Goal: Task Accomplishment & Management: Use online tool/utility

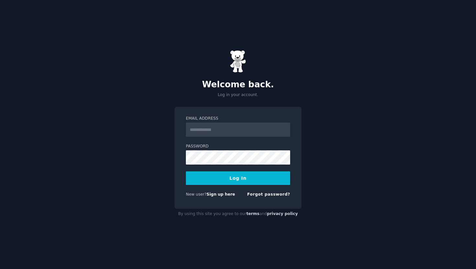
click at [207, 132] on input "Email Address" at bounding box center [238, 130] width 104 height 14
type input "**********"
click at [219, 179] on button "Log In" at bounding box center [238, 179] width 104 height 14
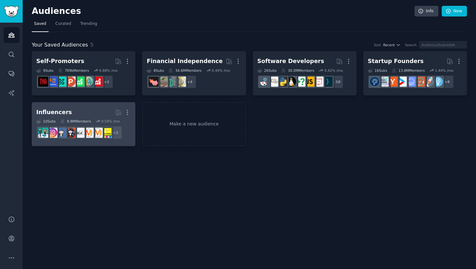
click at [62, 114] on div "Influencers" at bounding box center [54, 112] width 36 height 8
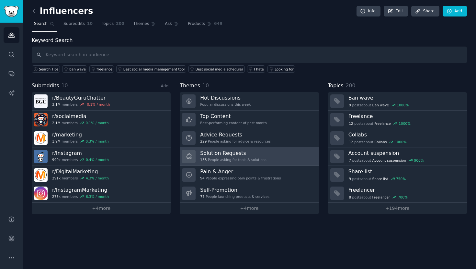
click at [220, 154] on h3 "Solution Requests" at bounding box center [233, 153] width 66 height 7
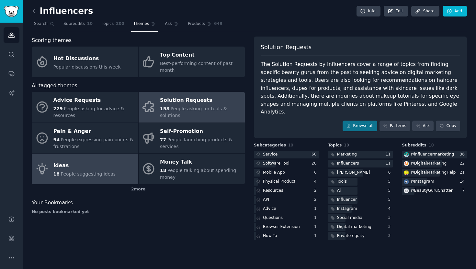
click at [123, 168] on link "Ideas 18 People suggesting ideas" at bounding box center [85, 169] width 106 height 31
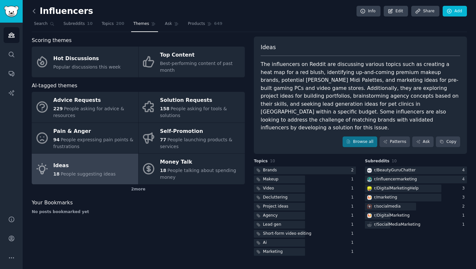
click at [35, 9] on icon at bounding box center [34, 11] width 7 height 7
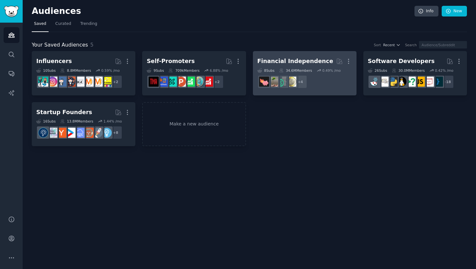
click at [269, 68] on div "Financial Independence More 8 Sub s 34.6M Members 0.49 % /mo r/fatFIRE + 4" at bounding box center [304, 73] width 94 height 35
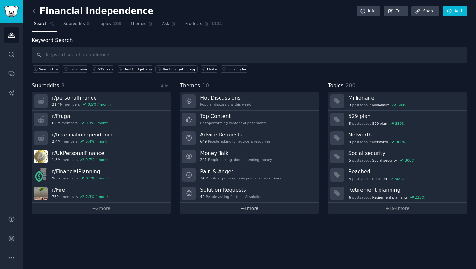
click at [255, 208] on link "+ 4 more" at bounding box center [249, 208] width 139 height 11
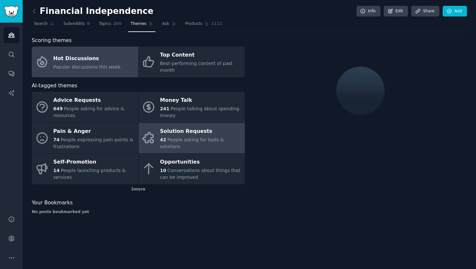
click at [214, 132] on div "Solution Requests" at bounding box center [201, 131] width 82 height 10
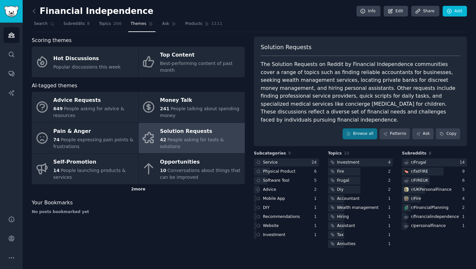
click at [142, 189] on div "2 more" at bounding box center [138, 189] width 213 height 10
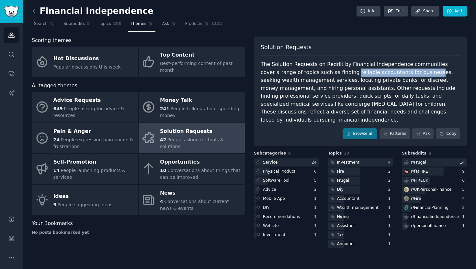
drag, startPoint x: 333, startPoint y: 74, endPoint x: 408, endPoint y: 73, distance: 75.1
click at [408, 73] on div "The Solution Requests on Reddit by Financial Independence communities cover a r…" at bounding box center [360, 92] width 199 height 63
drag, startPoint x: 418, startPoint y: 74, endPoint x: 319, endPoint y: 87, distance: 100.6
click at [319, 88] on div "The Solution Requests on Reddit by Financial Independence communities cover a r…" at bounding box center [360, 92] width 199 height 63
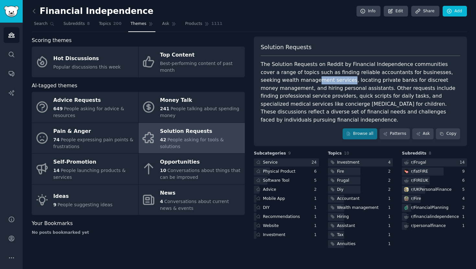
drag, startPoint x: 311, startPoint y: 82, endPoint x: 279, endPoint y: 77, distance: 32.0
click at [279, 77] on div "The Solution Requests on Reddit by Financial Independence communities cover a r…" at bounding box center [360, 92] width 199 height 63
drag, startPoint x: 419, startPoint y: 72, endPoint x: 308, endPoint y: 81, distance: 111.3
click at [308, 81] on div "The Solution Requests on Reddit by Financial Independence communities cover a r…" at bounding box center [360, 92] width 199 height 63
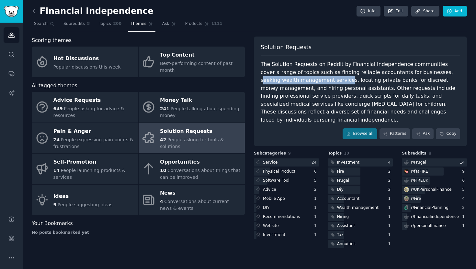
click at [308, 81] on div "The Solution Requests on Reddit by Financial Independence communities cover a r…" at bounding box center [360, 92] width 199 height 63
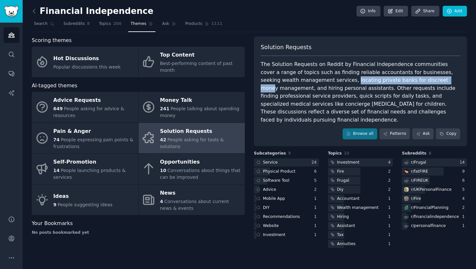
drag, startPoint x: 314, startPoint y: 81, endPoint x: 407, endPoint y: 80, distance: 93.5
click at [407, 80] on div "The Solution Requests on Reddit by Financial Independence communities cover a r…" at bounding box center [360, 92] width 199 height 63
click at [415, 85] on div "The Solution Requests on Reddit by Financial Independence communities cover a r…" at bounding box center [360, 92] width 199 height 63
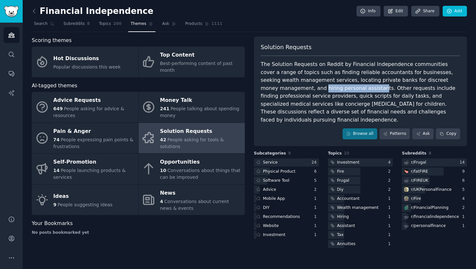
drag, startPoint x: 262, startPoint y: 88, endPoint x: 314, endPoint y: 87, distance: 52.4
click at [315, 87] on div "The Solution Requests on Reddit by Financial Independence communities cover a r…" at bounding box center [360, 92] width 199 height 63
click at [323, 87] on div "The Solution Requests on Reddit by Financial Independence communities cover a r…" at bounding box center [360, 92] width 199 height 63
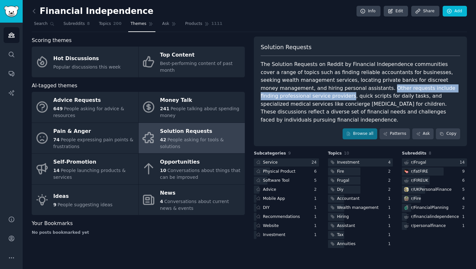
drag, startPoint x: 323, startPoint y: 87, endPoint x: 280, endPoint y: 94, distance: 43.6
click at [280, 94] on div "The Solution Requests on Reddit by Financial Independence communities cover a r…" at bounding box center [360, 92] width 199 height 63
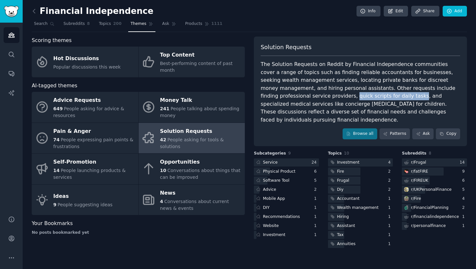
drag, startPoint x: 285, startPoint y: 98, endPoint x: 346, endPoint y: 97, distance: 60.8
click at [346, 97] on div "The Solution Requests on Reddit by Financial Independence communities cover a r…" at bounding box center [360, 92] width 199 height 63
click at [344, 103] on div "The Solution Requests on Reddit by Financial Independence communities cover a r…" at bounding box center [360, 92] width 199 height 63
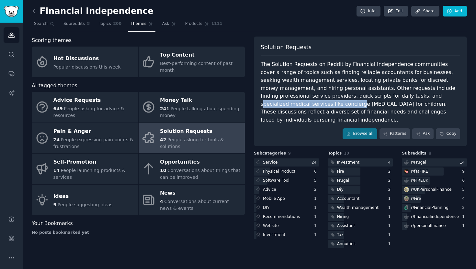
drag, startPoint x: 363, startPoint y: 97, endPoint x: 458, endPoint y: 96, distance: 94.5
click at [458, 96] on div "The Solution Requests on Reddit by Financial Independence communities cover a r…" at bounding box center [360, 92] width 199 height 63
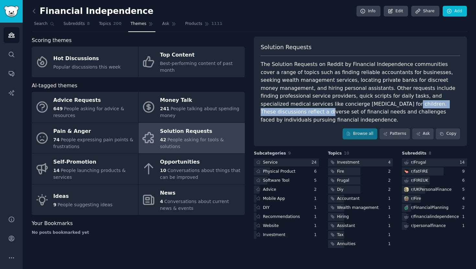
drag, startPoint x: 300, startPoint y: 105, endPoint x: 395, endPoint y: 106, distance: 94.5
click at [395, 106] on div "The Solution Requests on Reddit by Financial Independence communities cover a r…" at bounding box center [360, 92] width 199 height 63
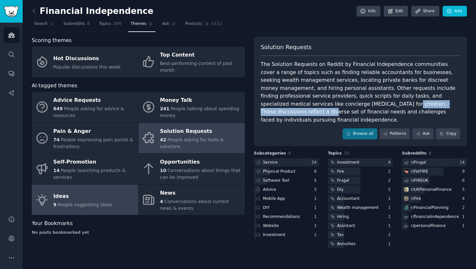
click at [107, 190] on link "Ideas 9 People suggesting ideas" at bounding box center [85, 200] width 106 height 31
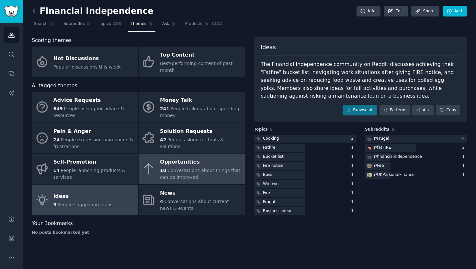
click at [224, 159] on div "Opportunities" at bounding box center [201, 162] width 82 height 10
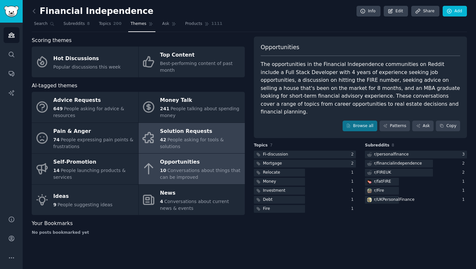
click at [224, 144] on span "People asking for tools & solutions" at bounding box center [192, 143] width 64 height 12
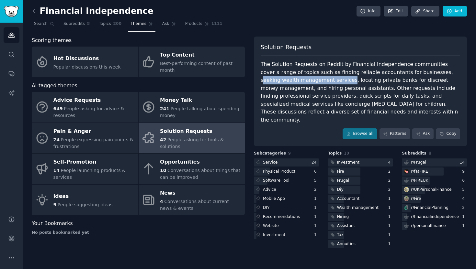
drag, startPoint x: 419, startPoint y: 74, endPoint x: 311, endPoint y: 81, distance: 107.6
click at [311, 81] on div "The Solution Requests on Reddit by Financial Independence communities cover a r…" at bounding box center [360, 92] width 199 height 63
copy div "eeking wealth management services"
click at [330, 57] on div "Solution Requests The Solution Requests on Reddit by Financial Independence com…" at bounding box center [360, 92] width 213 height 110
drag, startPoint x: 314, startPoint y: 81, endPoint x: 333, endPoint y: 81, distance: 19.1
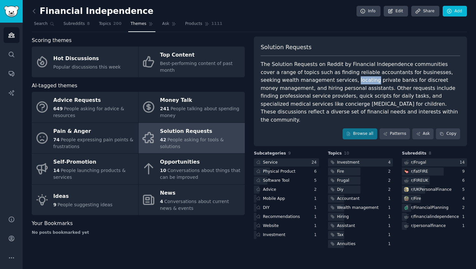
click at [333, 81] on div "The Solution Requests on Reddit by Financial Independence communities cover a r…" at bounding box center [360, 92] width 199 height 63
click at [341, 82] on div "The Solution Requests on Reddit by Financial Independence communities cover a r…" at bounding box center [360, 92] width 199 height 63
click at [359, 82] on div "The Solution Requests on Reddit by Financial Independence communities cover a r…" at bounding box center [360, 92] width 199 height 63
drag, startPoint x: 394, startPoint y: 90, endPoint x: 281, endPoint y: 95, distance: 112.8
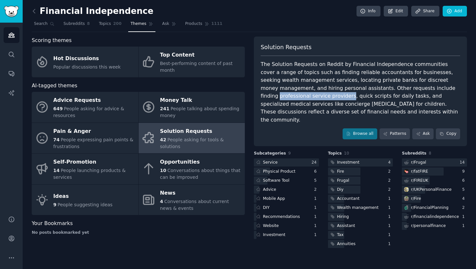
click at [281, 95] on div "The Solution Requests on Reddit by Financial Independence communities cover a r…" at bounding box center [360, 92] width 199 height 63
copy div "professional service providers"
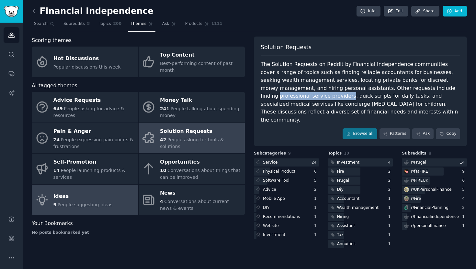
click at [105, 185] on link "Ideas 9 People suggesting ideas" at bounding box center [85, 200] width 106 height 31
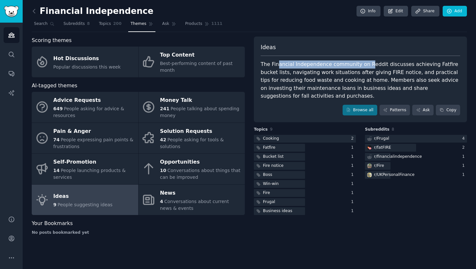
drag, startPoint x: 277, startPoint y: 68, endPoint x: 363, endPoint y: 68, distance: 86.4
click at [363, 68] on div "The Financial Independence community on Reddit discusses achieving Fatfire buck…" at bounding box center [360, 81] width 199 height 40
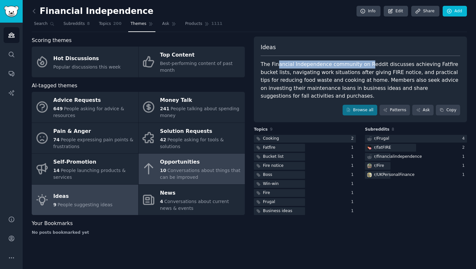
click at [208, 172] on span "Conversations about things that can be improved" at bounding box center [200, 174] width 80 height 12
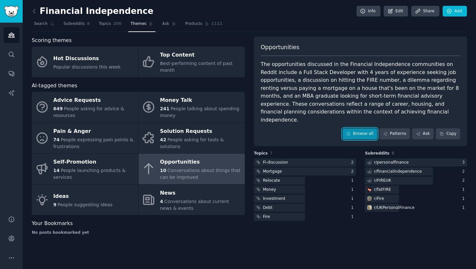
click at [370, 128] on link "Browse all" at bounding box center [359, 133] width 35 height 11
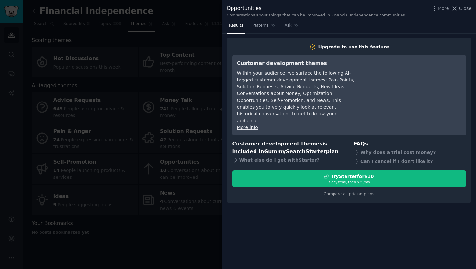
click at [159, 105] on div at bounding box center [238, 134] width 476 height 269
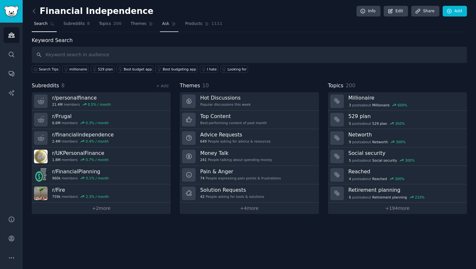
click at [166, 28] on link "Ask" at bounding box center [169, 25] width 18 height 13
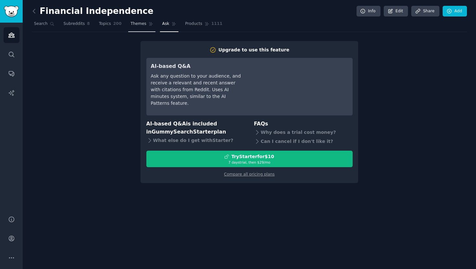
click at [150, 26] on icon at bounding box center [151, 24] width 4 height 4
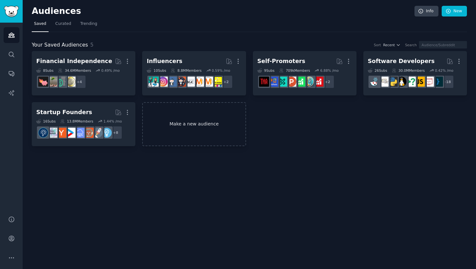
click at [162, 128] on link "Make a new audience" at bounding box center [194, 124] width 104 height 44
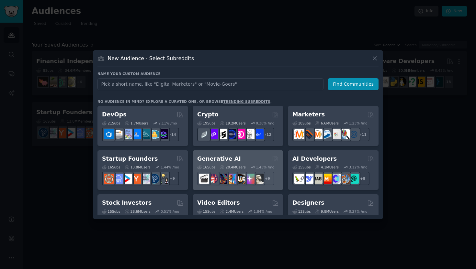
scroll to position [48, 0]
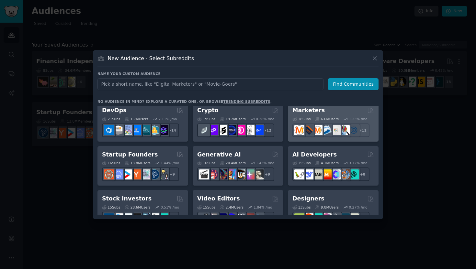
click at [297, 118] on div "18 Sub s" at bounding box center [301, 119] width 18 height 5
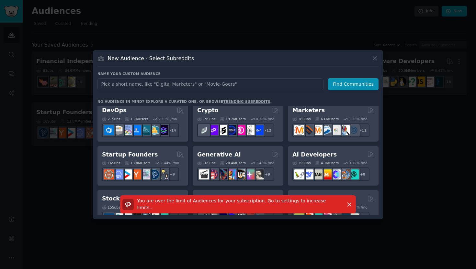
click at [346, 100] on h3 "No audience in mind? Explore a curated one, or browse trending subreddits ." at bounding box center [237, 101] width 281 height 5
click at [346, 91] on div "Name your custom audience Audience Name Find Communities No audience in mind? E…" at bounding box center [237, 143] width 281 height 143
click at [346, 80] on button "Find Communities" at bounding box center [353, 84] width 50 height 12
click at [370, 57] on div "New Audience - Select Subreddits" at bounding box center [237, 61] width 281 height 12
click at [376, 58] on icon at bounding box center [374, 58] width 7 height 7
